Goal: Navigation & Orientation: Find specific page/section

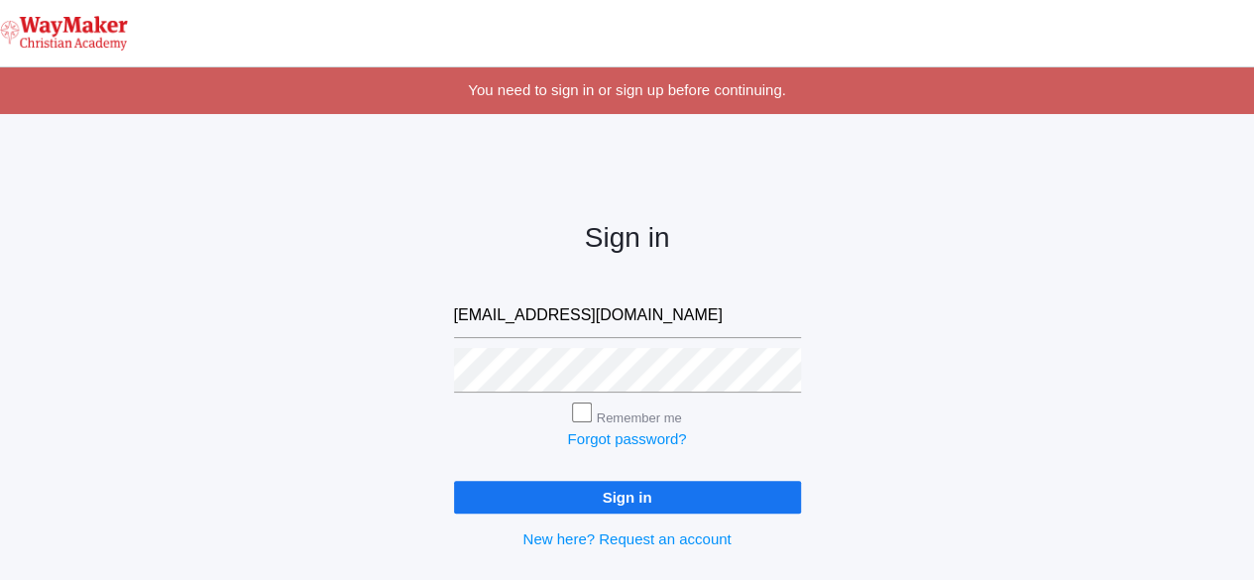
type input "rlepage@waymakerchristian.com"
click at [576, 419] on input "Remember me" at bounding box center [582, 413] width 20 height 20
checkbox input "true"
click at [557, 507] on input "Sign in" at bounding box center [627, 497] width 347 height 33
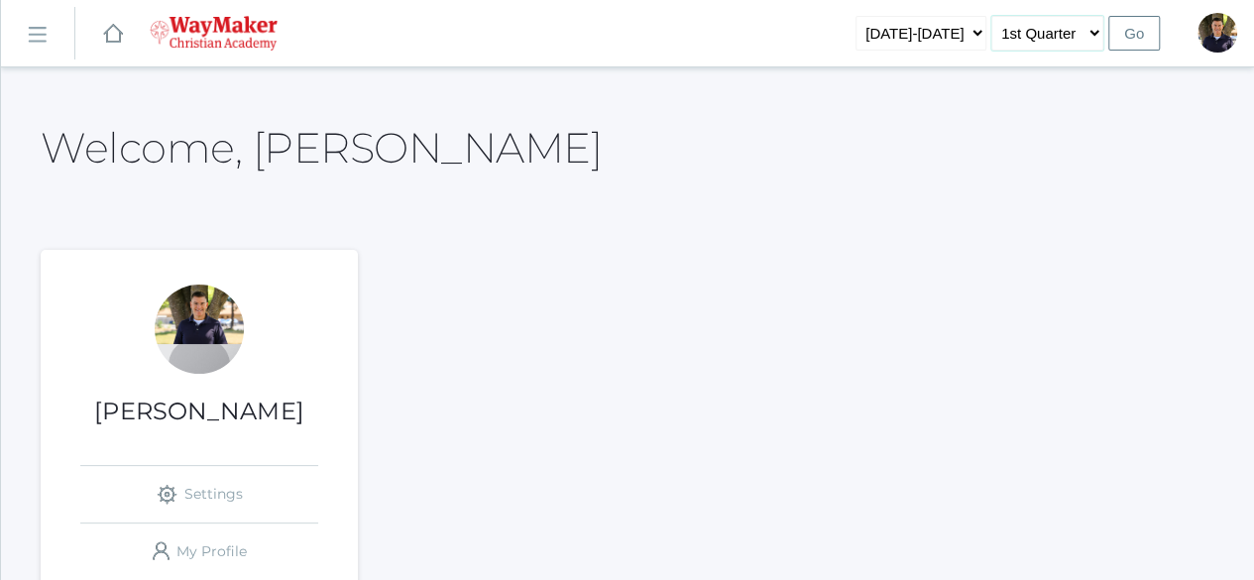
click at [1093, 28] on select "1st Quarter 2nd Quarter 3rd Quarter 4th Quarter" at bounding box center [1048, 33] width 112 height 35
drag, startPoint x: 41, startPoint y: 37, endPoint x: 25, endPoint y: 43, distance: 16.9
click at [40, 37] on rect at bounding box center [37, 35] width 32 height 32
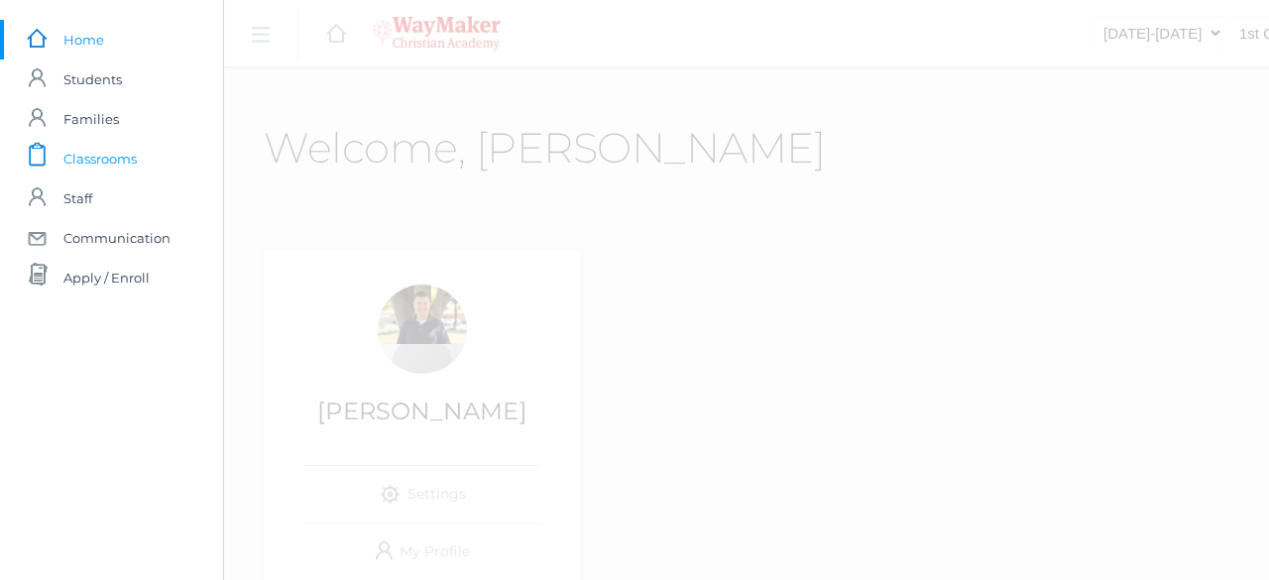
click at [87, 150] on span "Classrooms" at bounding box center [99, 159] width 73 height 40
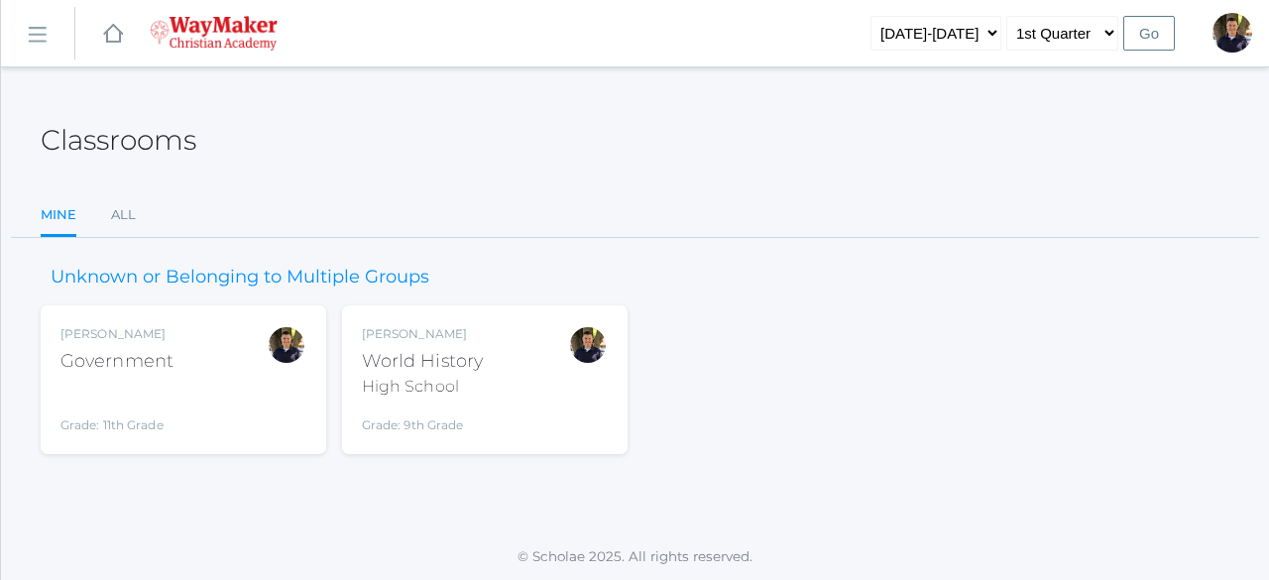
click at [456, 375] on div "High School" at bounding box center [422, 387] width 121 height 24
click at [105, 360] on div "Government" at bounding box center [116, 361] width 113 height 27
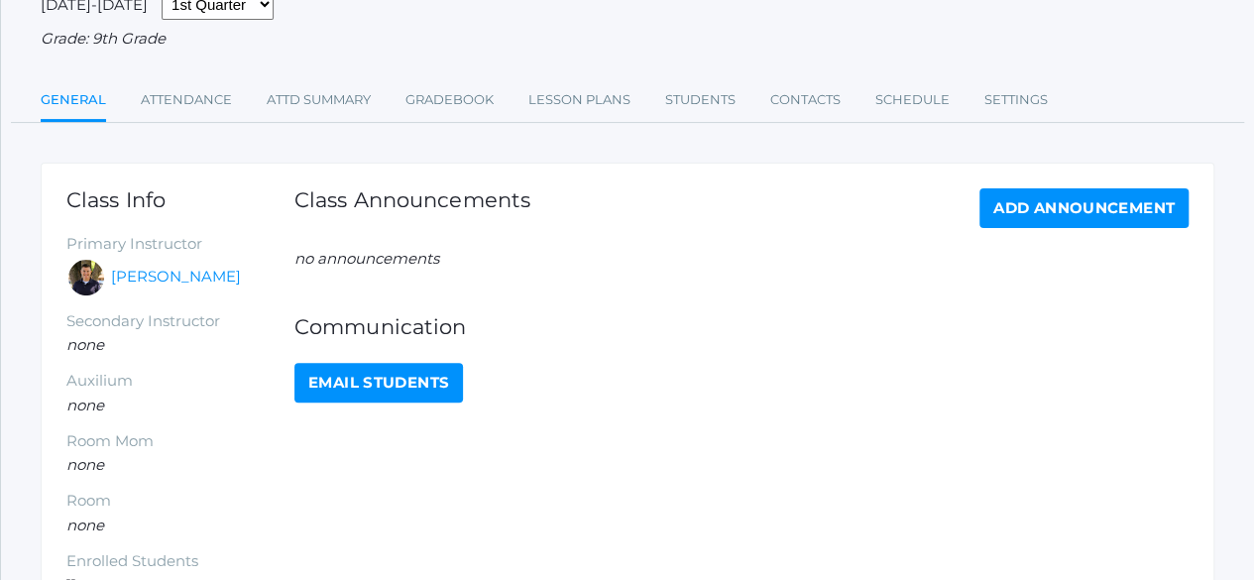
scroll to position [111, 0]
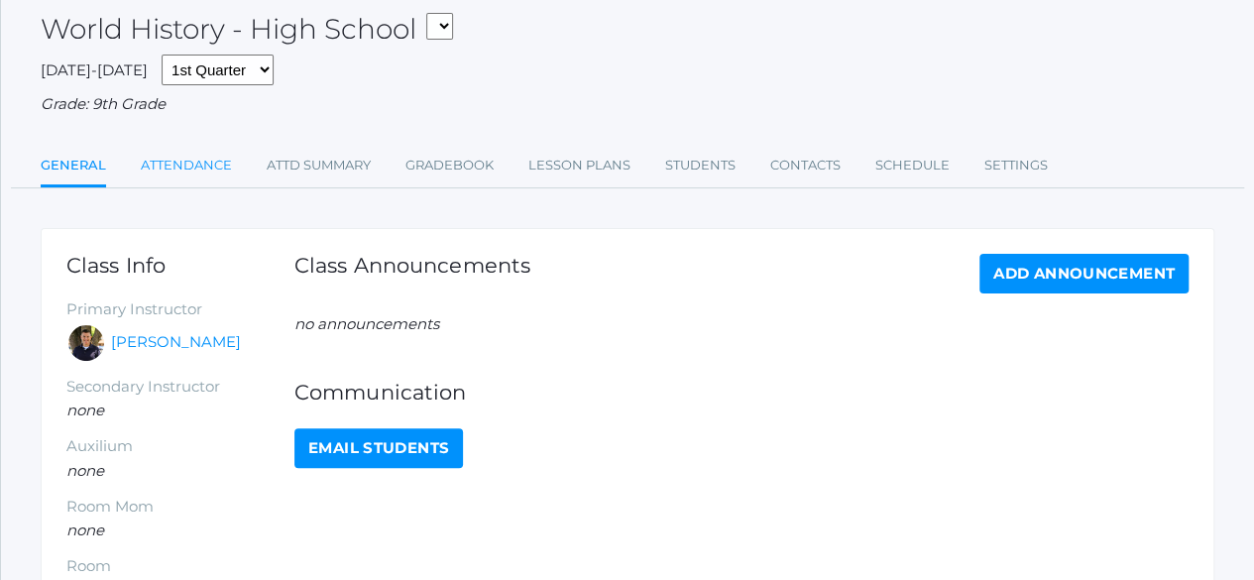
click at [204, 179] on link "Attendance" at bounding box center [186, 166] width 91 height 40
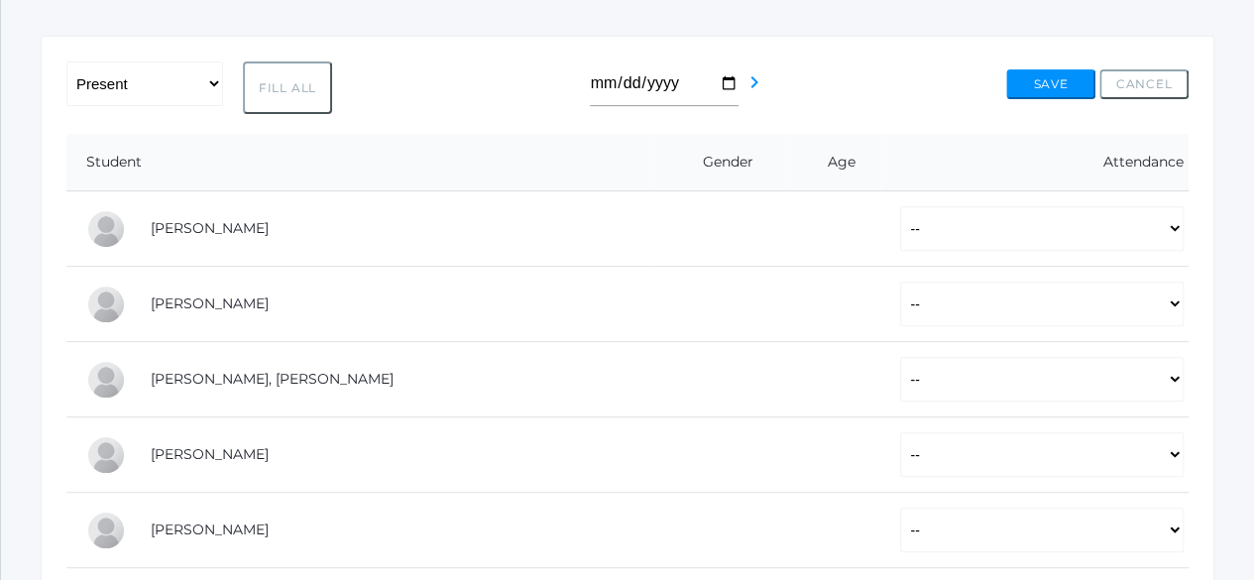
scroll to position [297, 0]
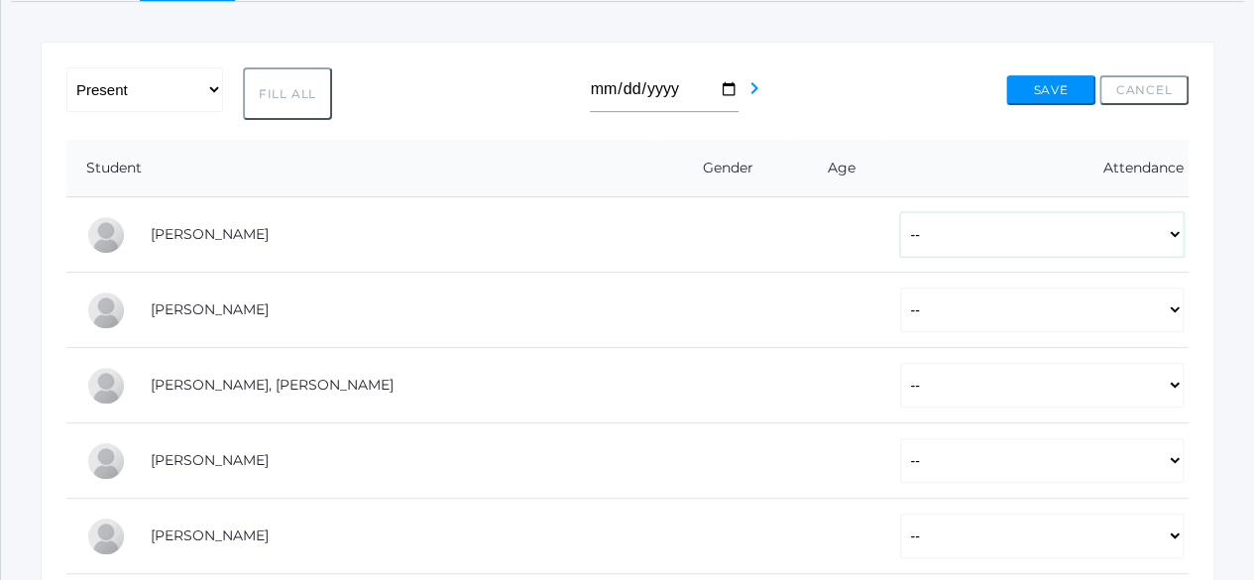
click at [1174, 236] on select "-- Present Tardy Excused Tardy Unexcused Absent Excused Absent Unexcused" at bounding box center [1042, 234] width 284 height 45
click at [1175, 235] on select "-- Present Tardy Excused Tardy Unexcused Absent Excused Absent Unexcused" at bounding box center [1042, 234] width 284 height 45
click at [1173, 235] on select "-- Present Tardy Excused Tardy Unexcused Absent Excused Absent Unexcused" at bounding box center [1042, 234] width 284 height 45
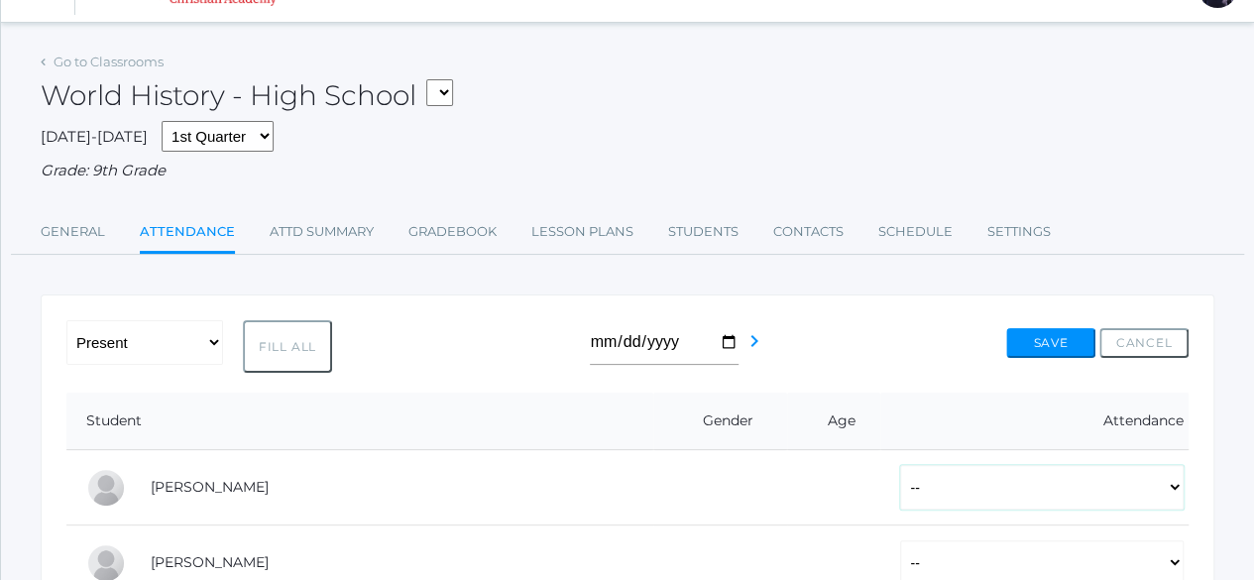
scroll to position [0, 0]
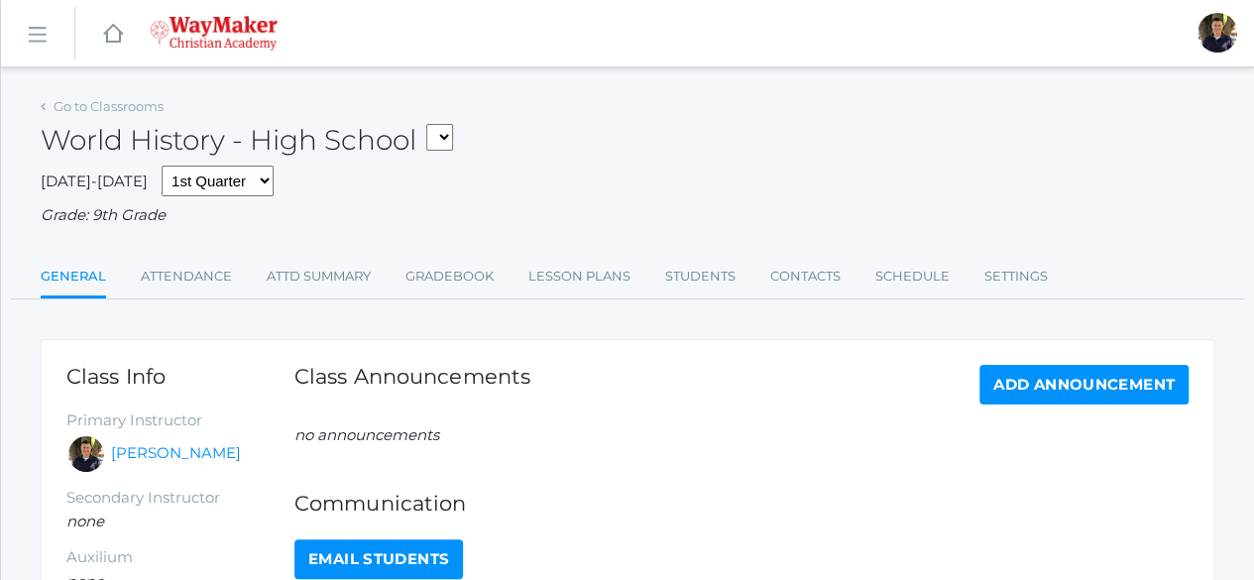
scroll to position [111, 0]
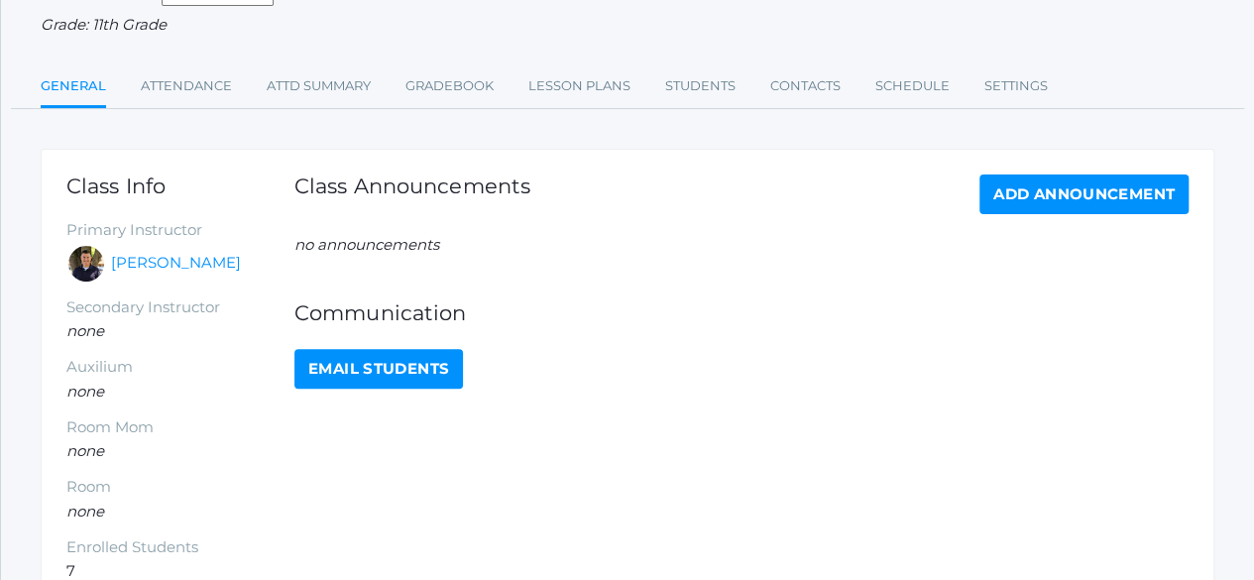
scroll to position [99, 0]
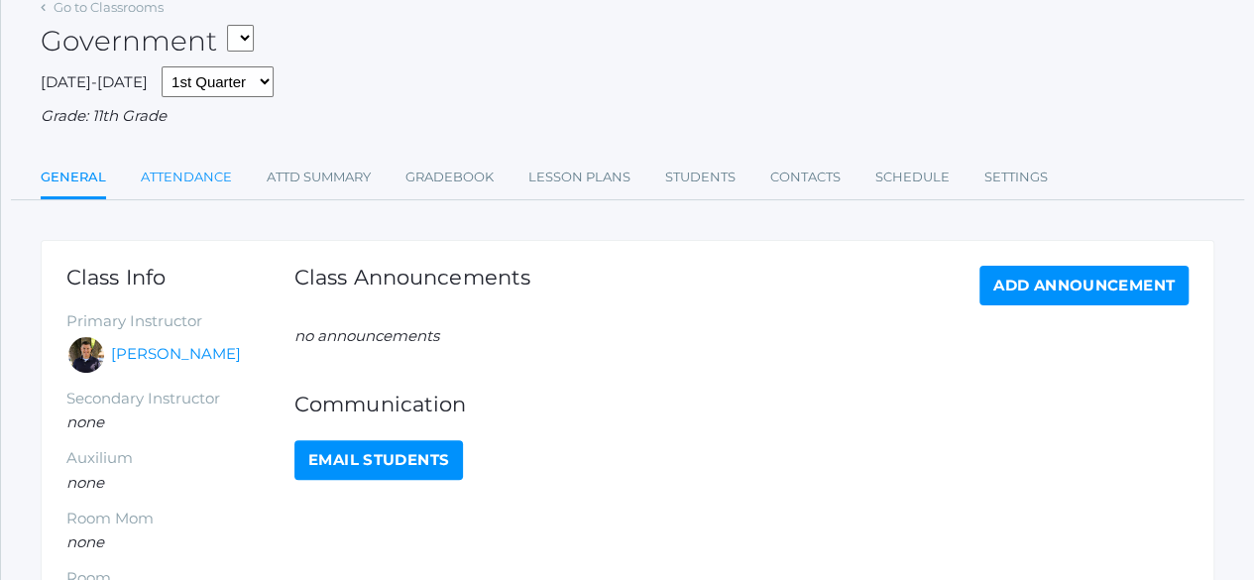
click at [178, 177] on link "Attendance" at bounding box center [186, 178] width 91 height 40
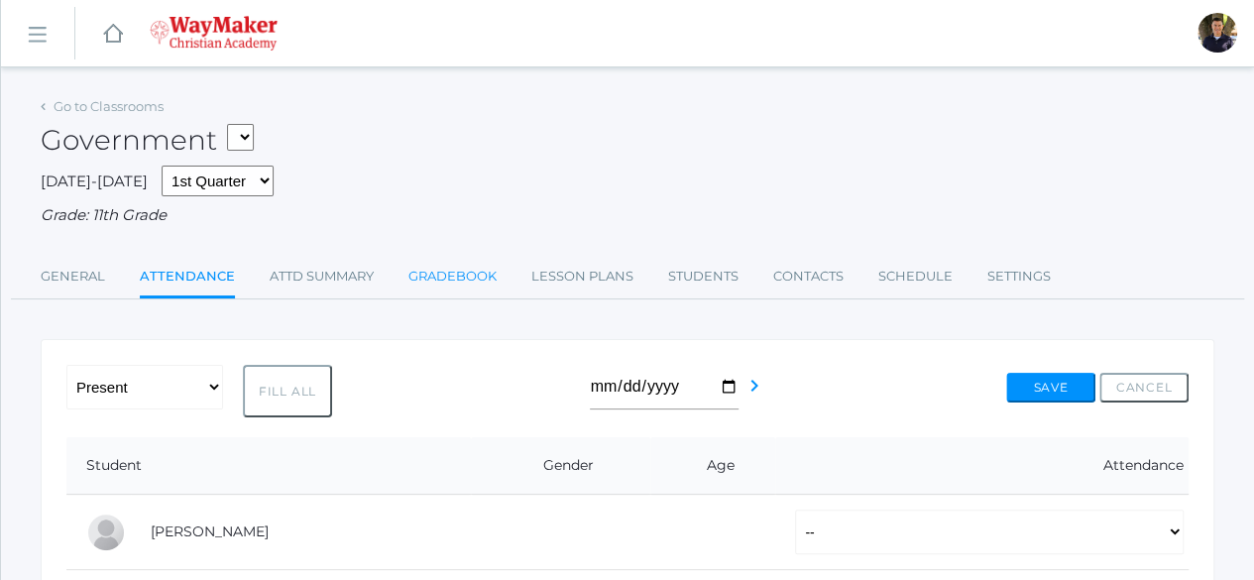
click at [455, 291] on link "Gradebook" at bounding box center [453, 277] width 88 height 40
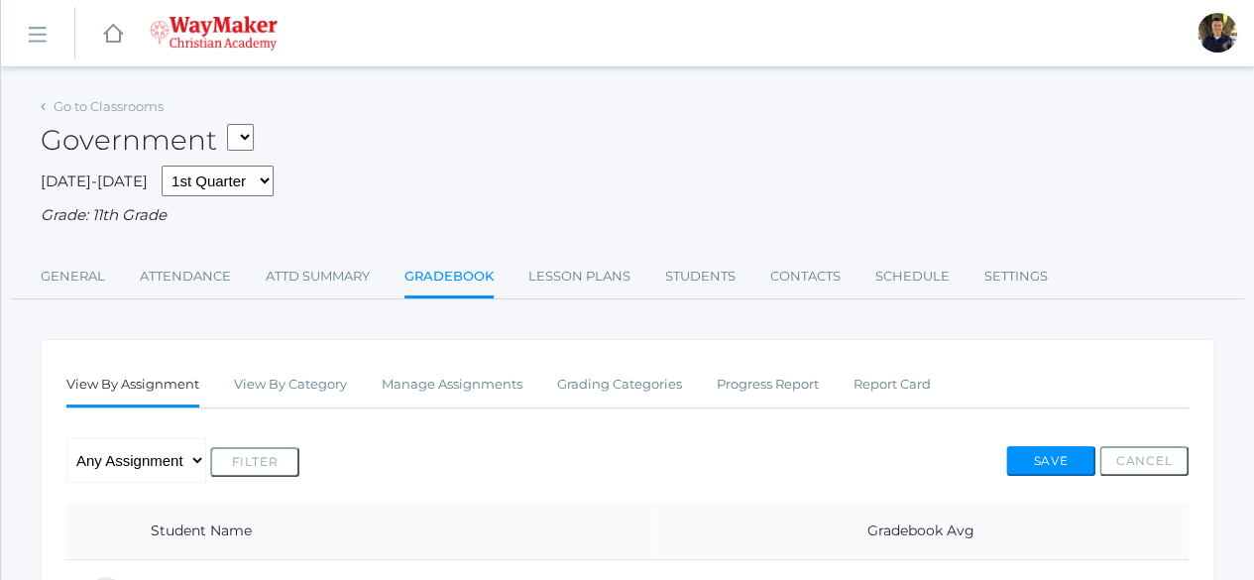
scroll to position [297, 0]
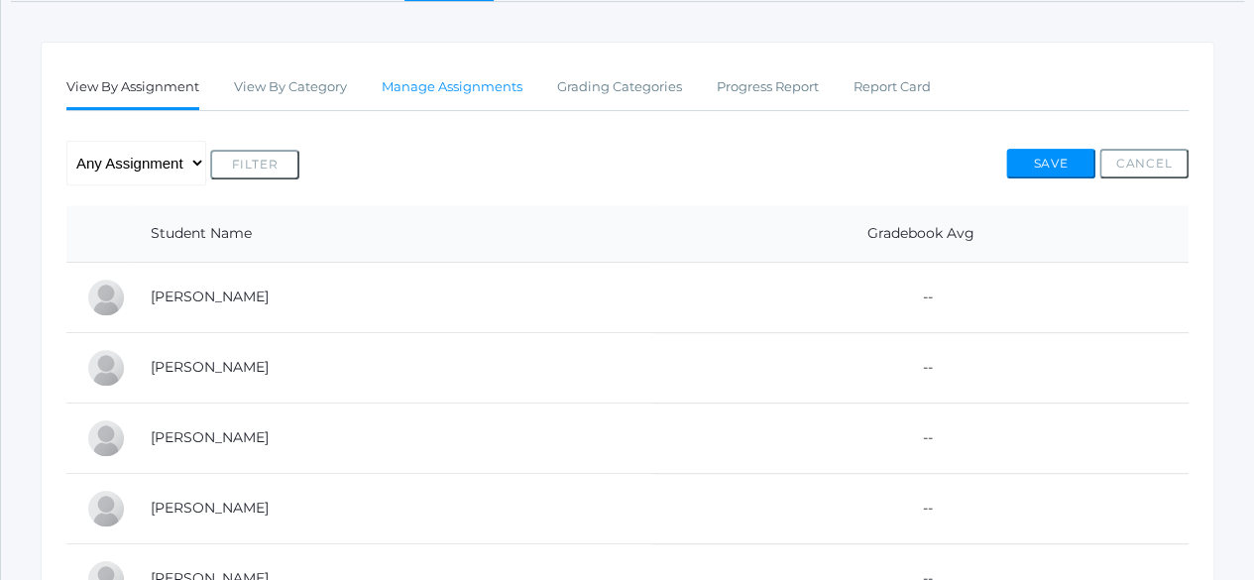
click at [439, 95] on link "Manage Assignments" at bounding box center [452, 87] width 141 height 40
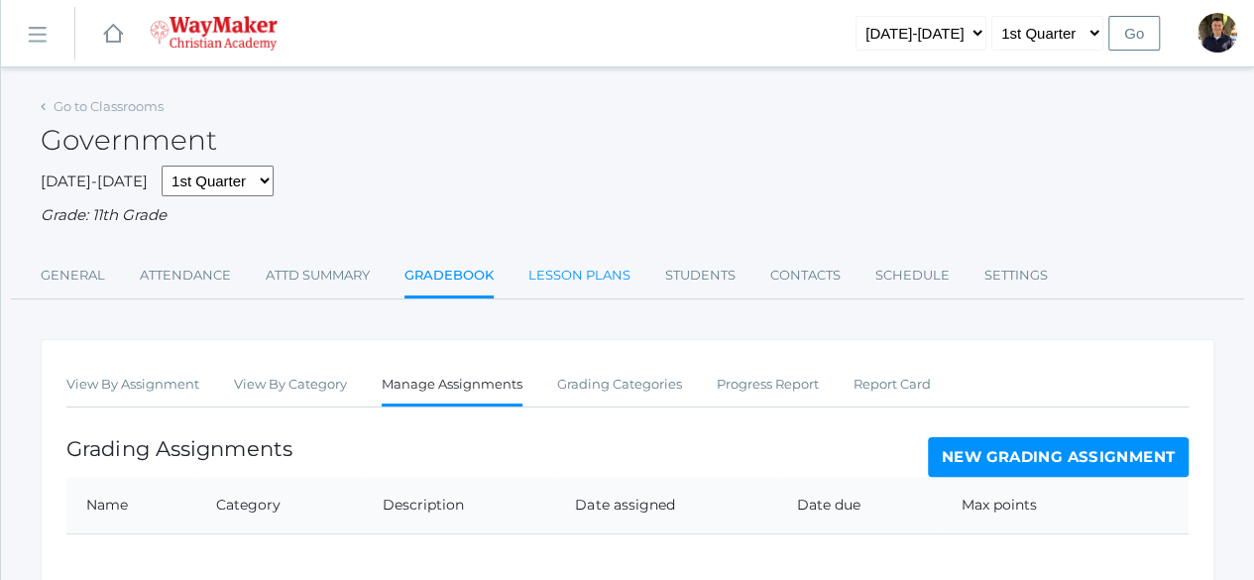
click at [556, 285] on link "Lesson Plans" at bounding box center [579, 276] width 102 height 40
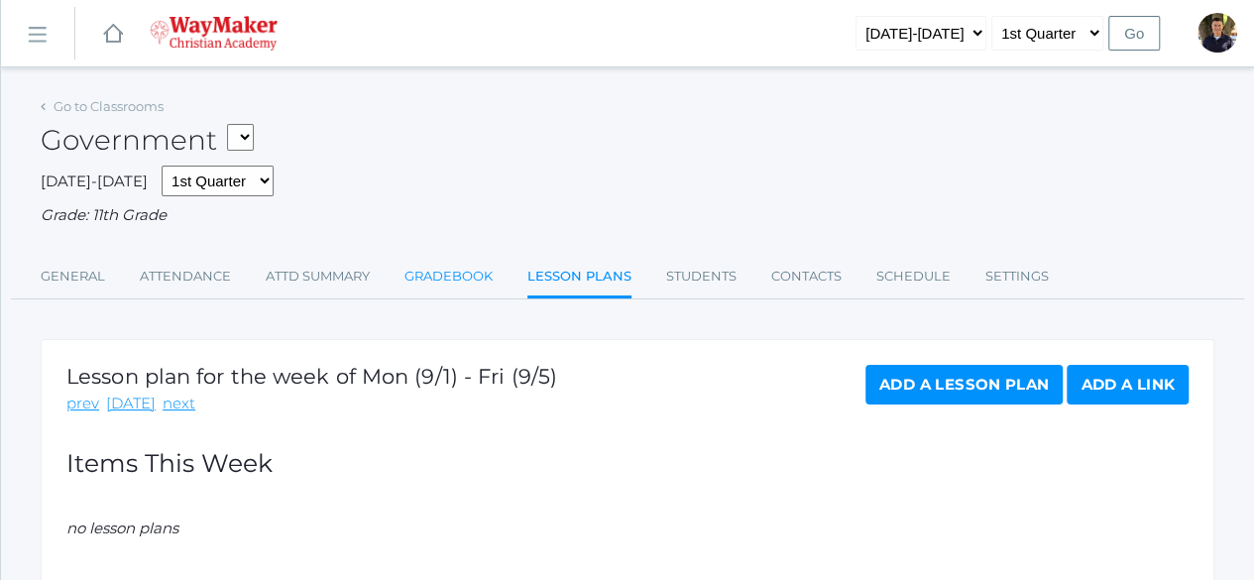
click at [486, 265] on link "Gradebook" at bounding box center [449, 277] width 88 height 40
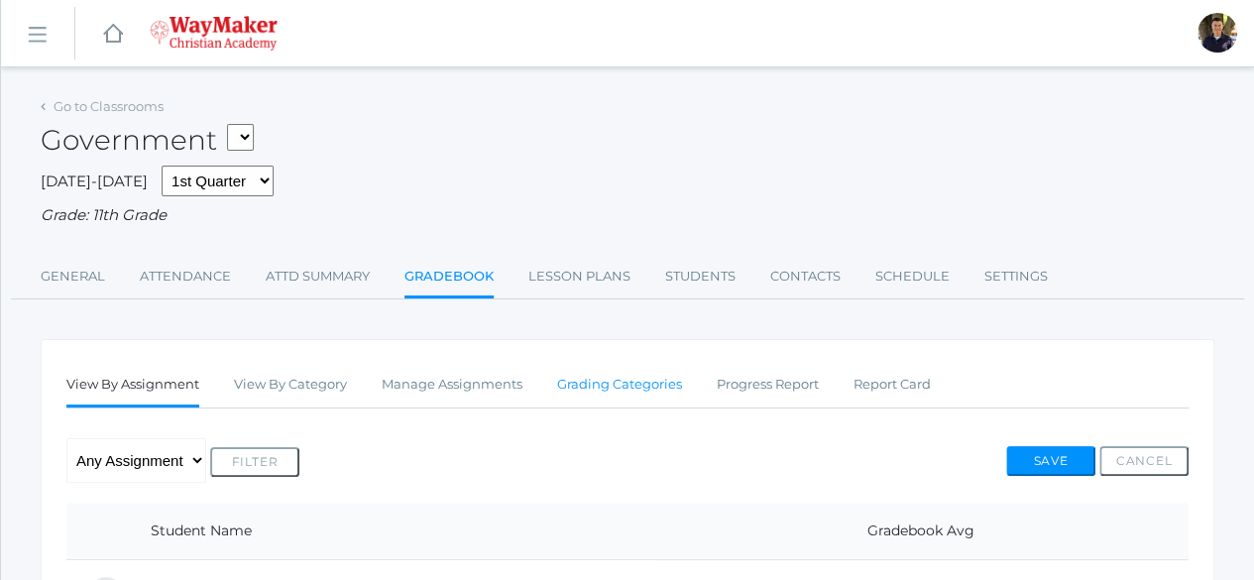
click at [619, 388] on link "Grading Categories" at bounding box center [619, 385] width 125 height 40
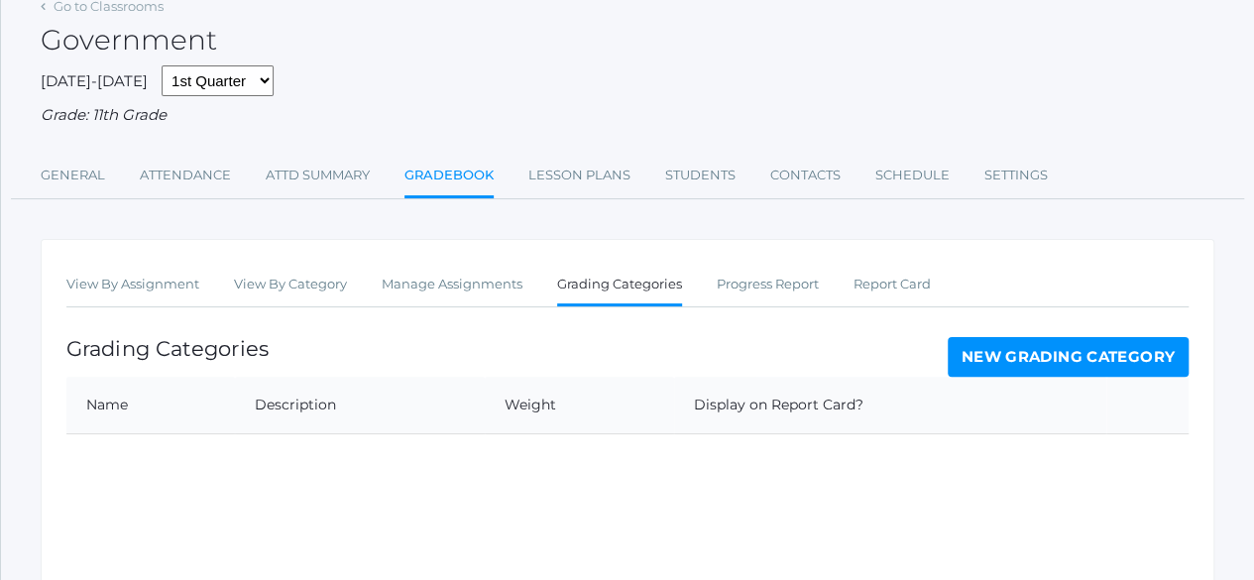
scroll to position [198, 0]
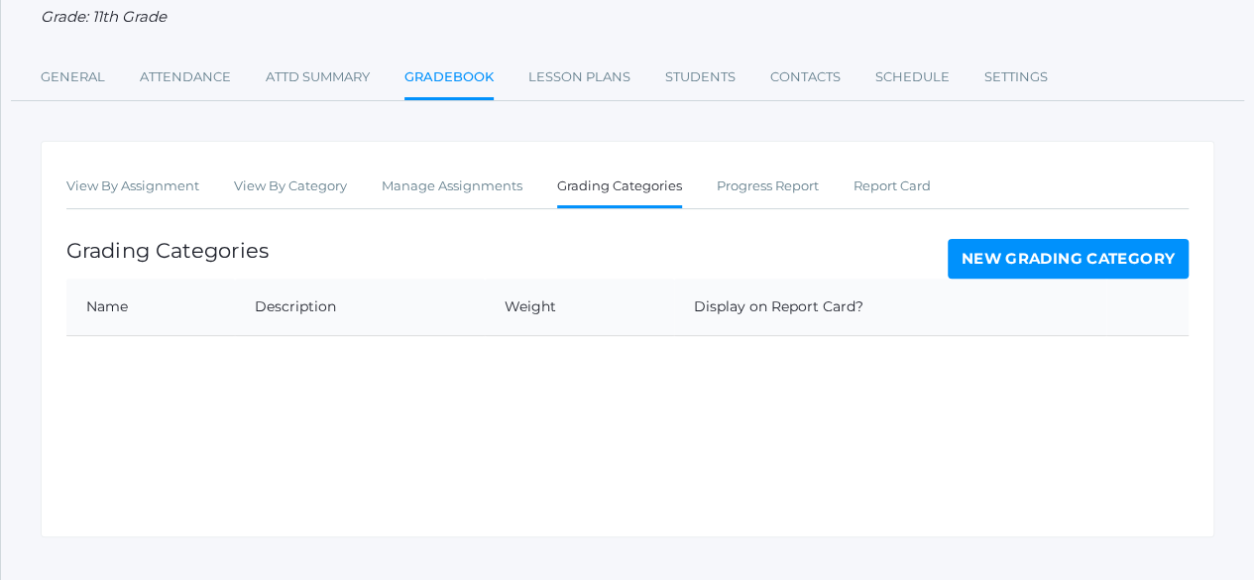
click at [133, 365] on div "View By Assignment View By Category Manage Assignments Grading Categories Progr…" at bounding box center [628, 339] width 1174 height 397
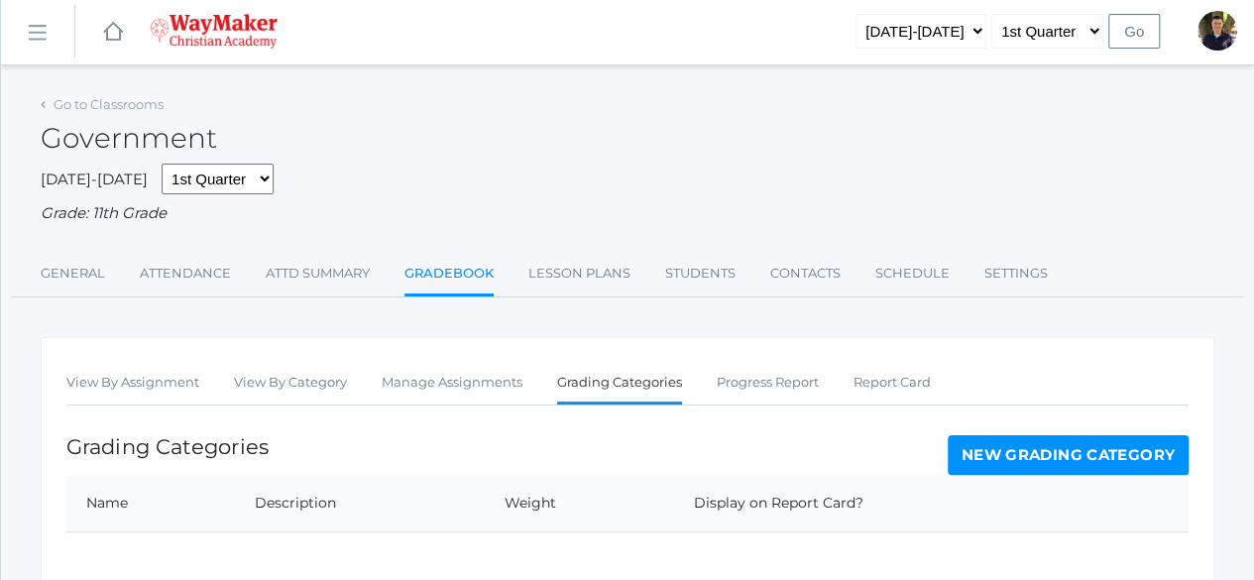
scroll to position [0, 0]
